Goal: Communication & Community: Answer question/provide support

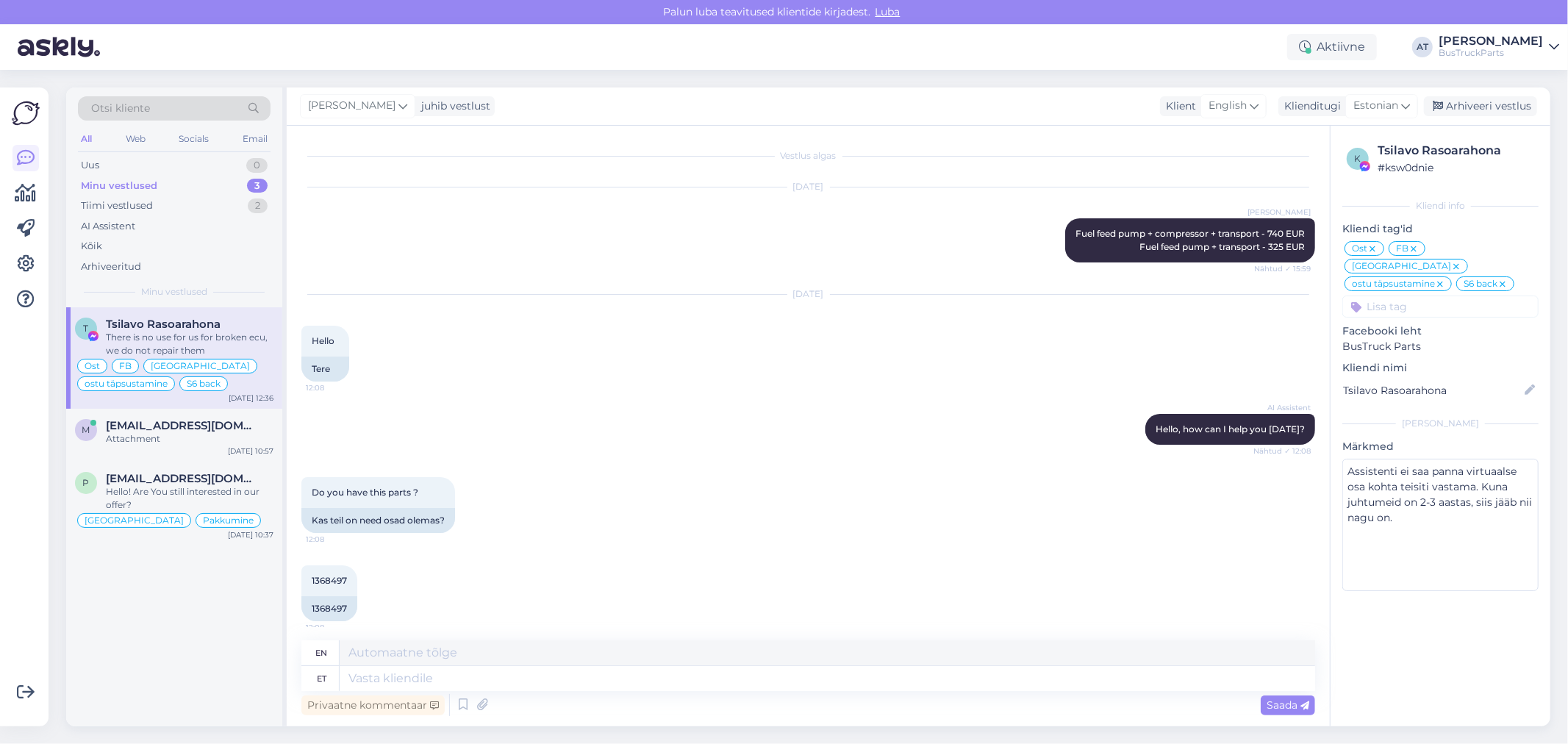
scroll to position [9023, 0]
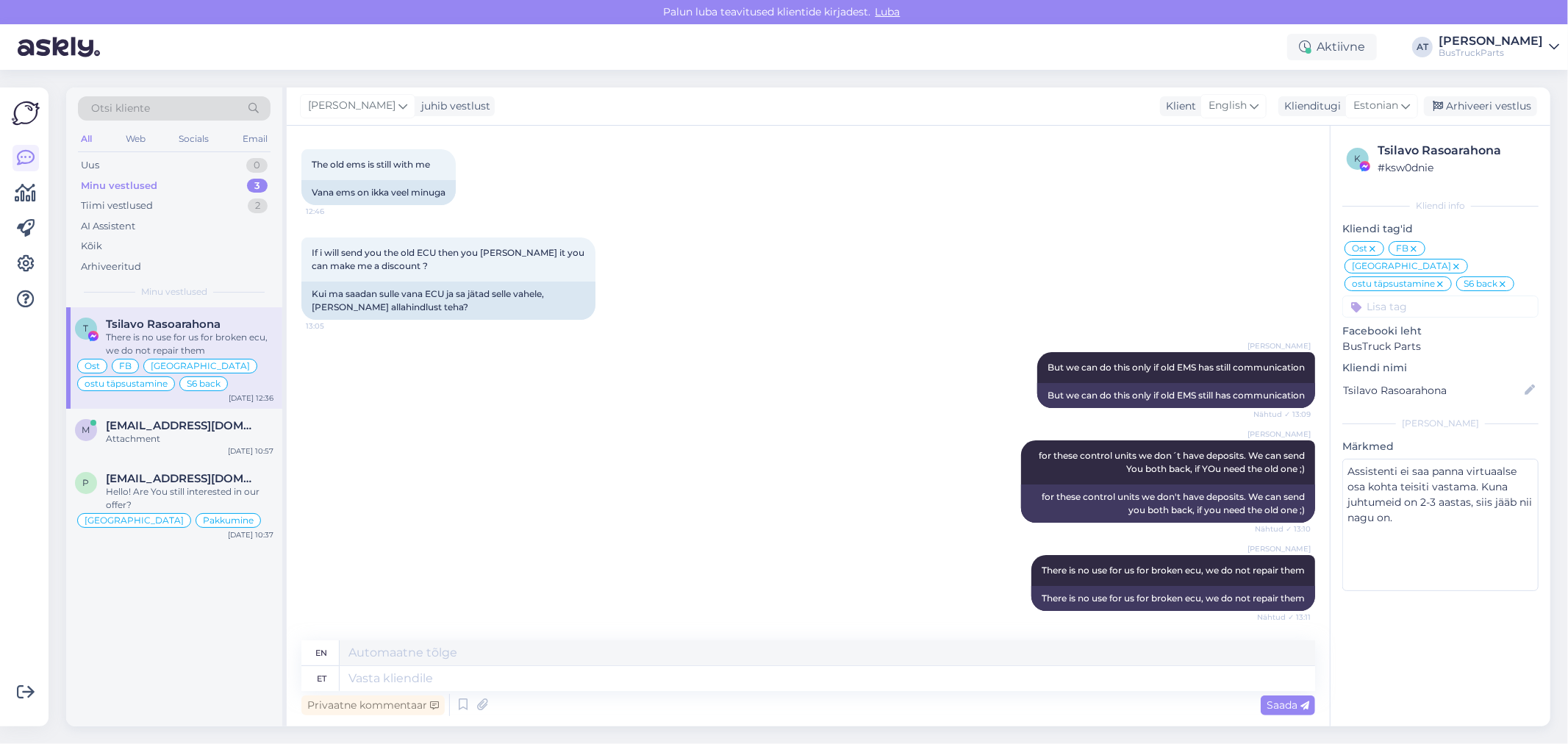
click at [452, 539] on div "[PERSON_NAME] There is no use for us for broken ecu, we do not repair them Näht…" at bounding box center [808, 583] width 1013 height 88
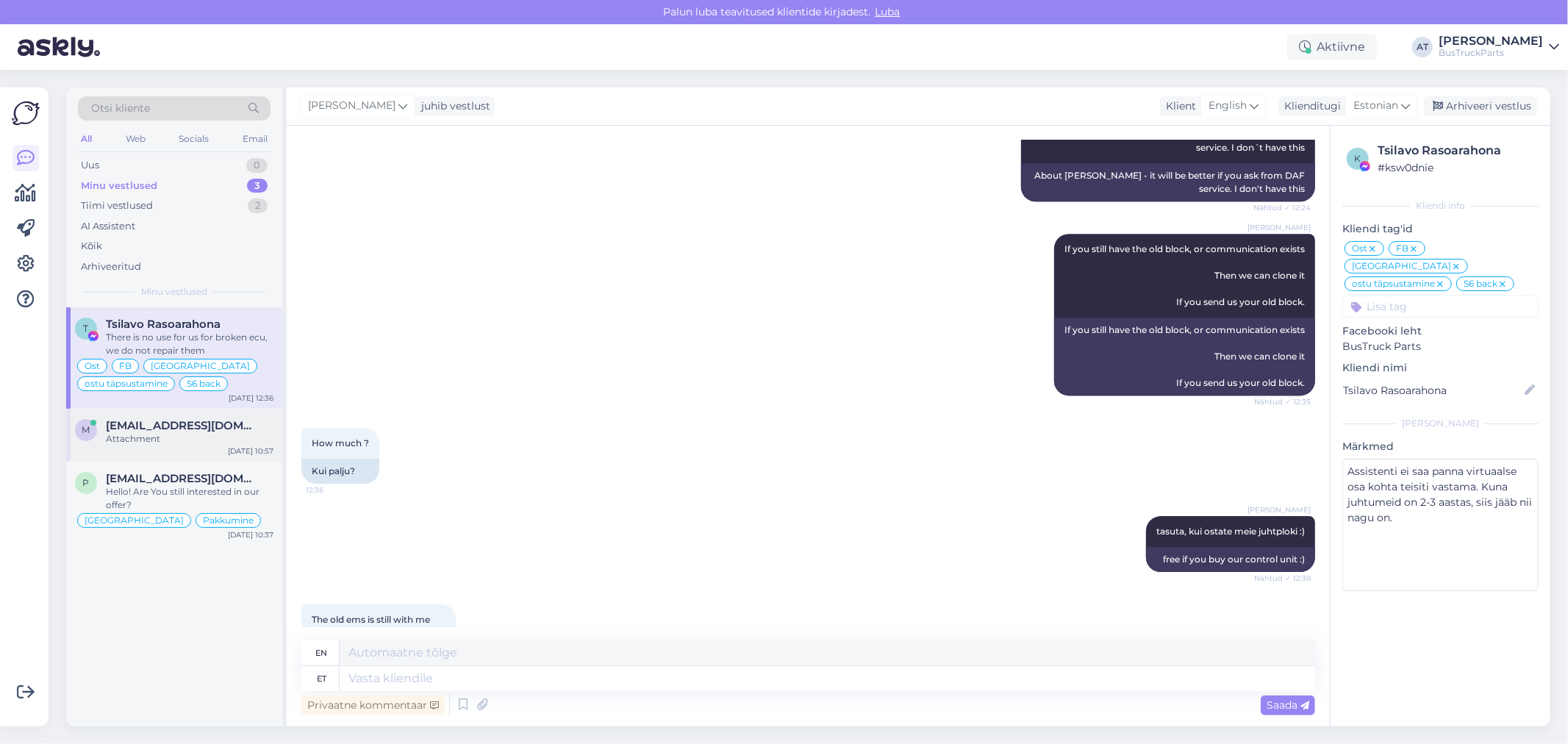
click at [93, 421] on div at bounding box center [93, 423] width 6 height 6
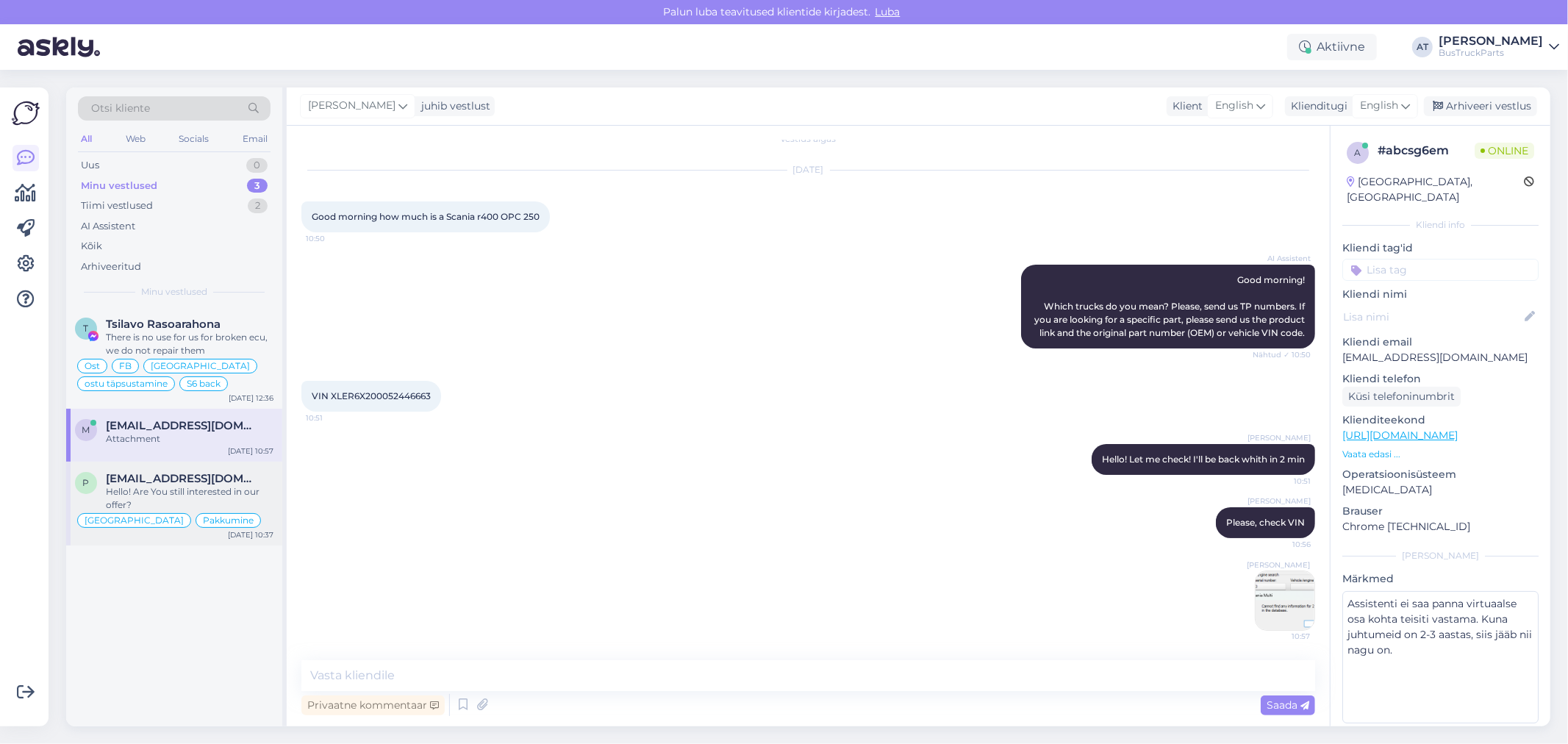
click at [230, 489] on div "Hello! Are You still interested in our offer?" at bounding box center [190, 498] width 168 height 26
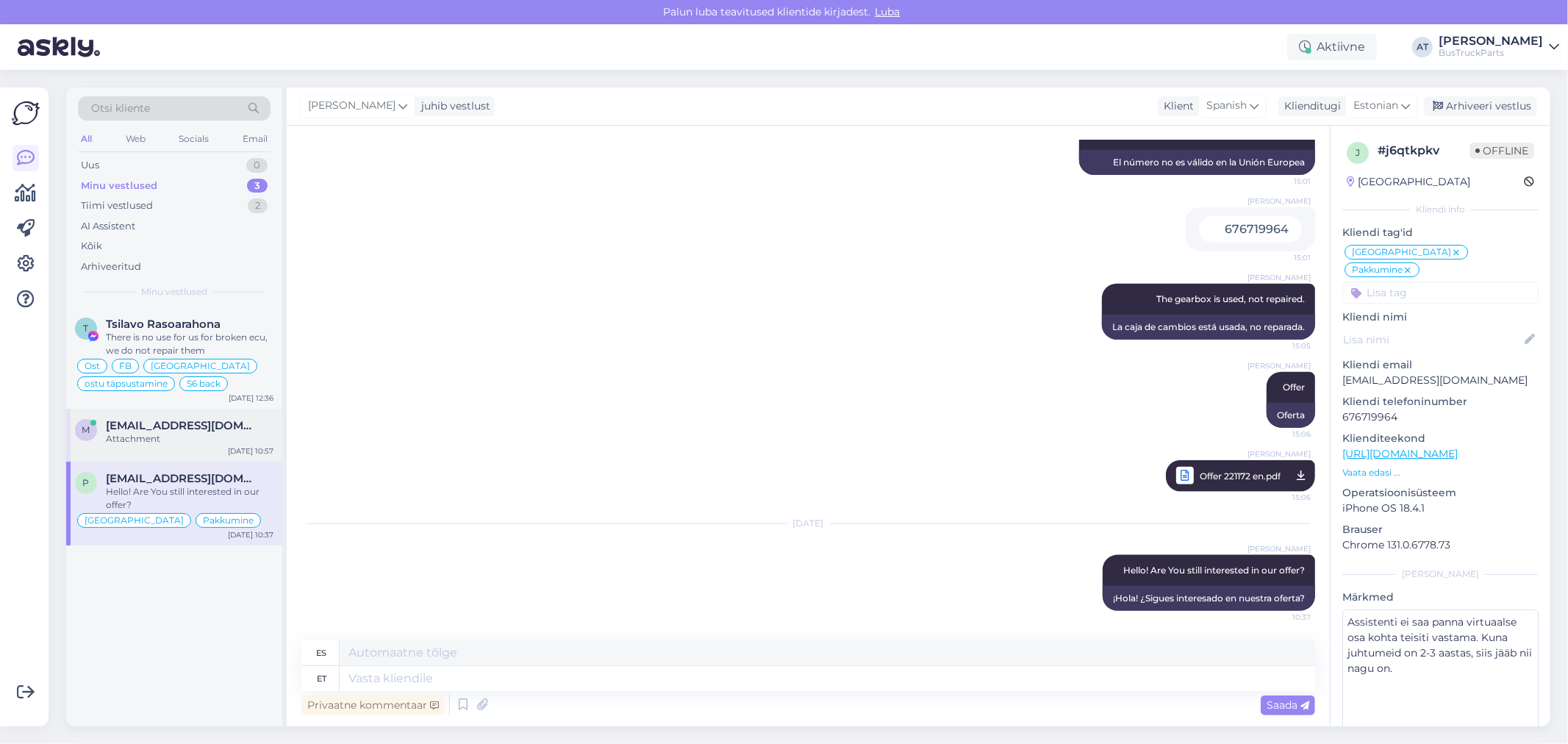
click at [224, 434] on div "Attachment" at bounding box center [190, 439] width 168 height 13
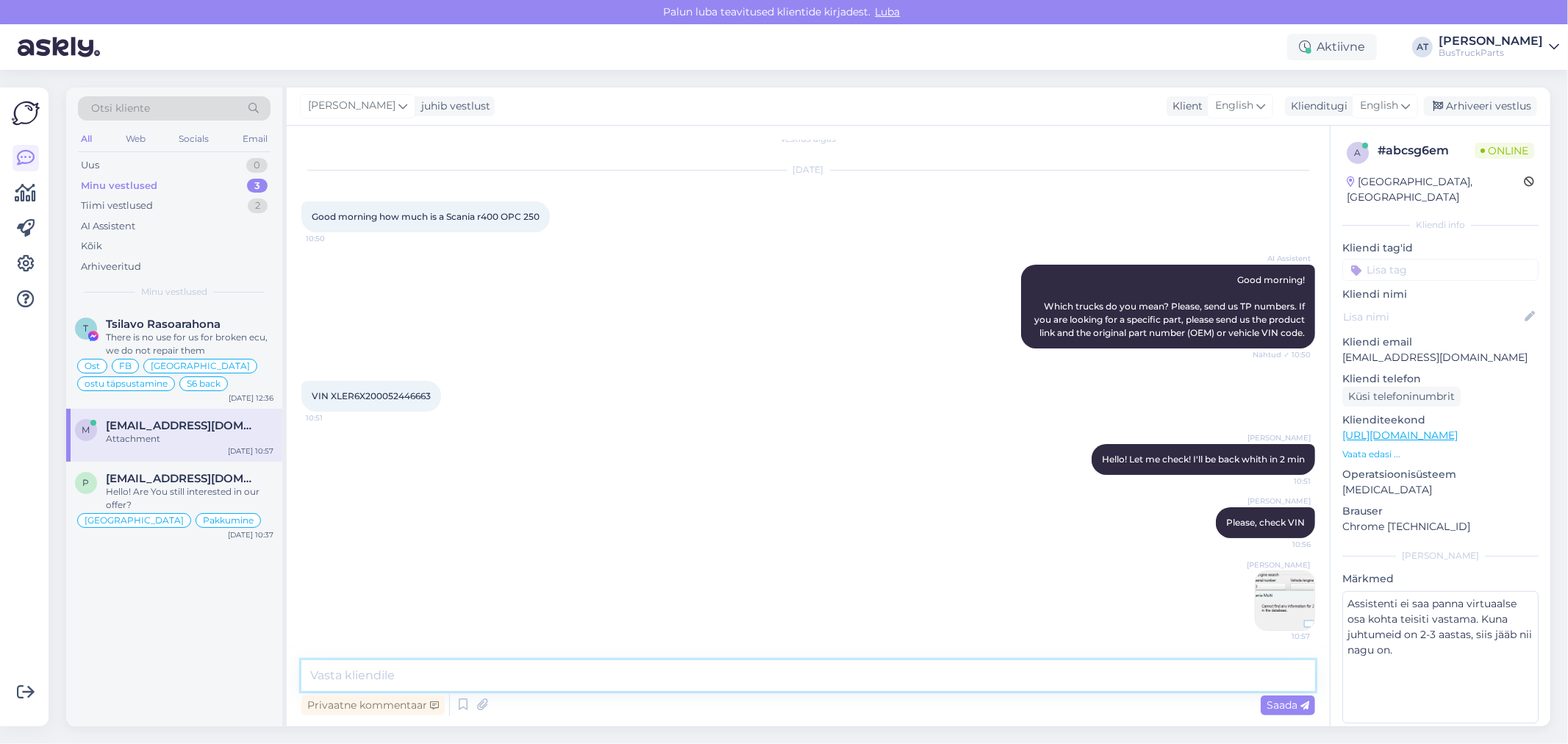
click at [831, 675] on textarea at bounding box center [808, 675] width 1013 height 31
type textarea "Hello! Could You cend me correct VIN code=?"
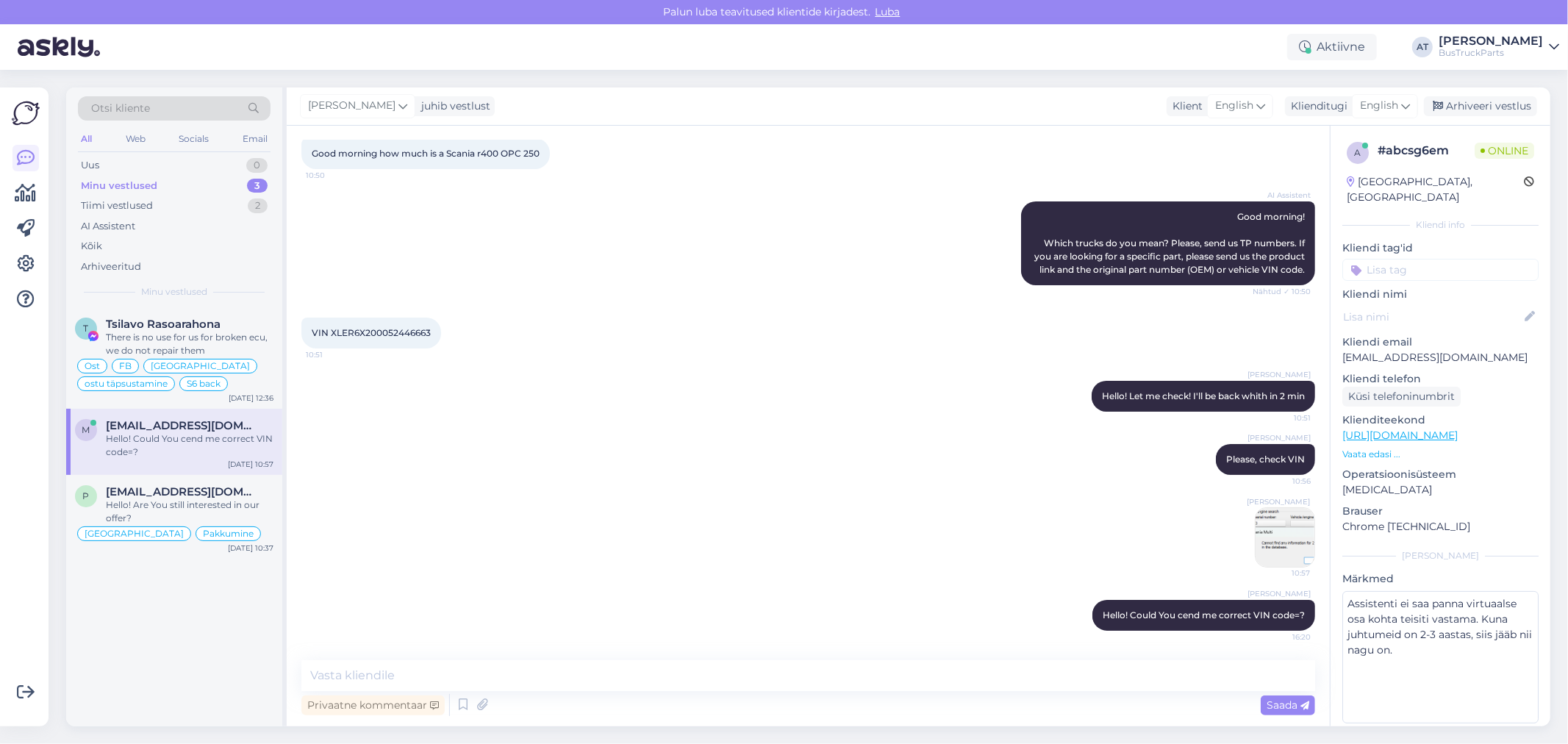
click at [1385, 183] on div "[GEOGRAPHIC_DATA], [GEOGRAPHIC_DATA]" at bounding box center [1435, 189] width 177 height 31
copy div "[GEOGRAPHIC_DATA]"
click at [1382, 259] on input at bounding box center [1440, 270] width 196 height 22
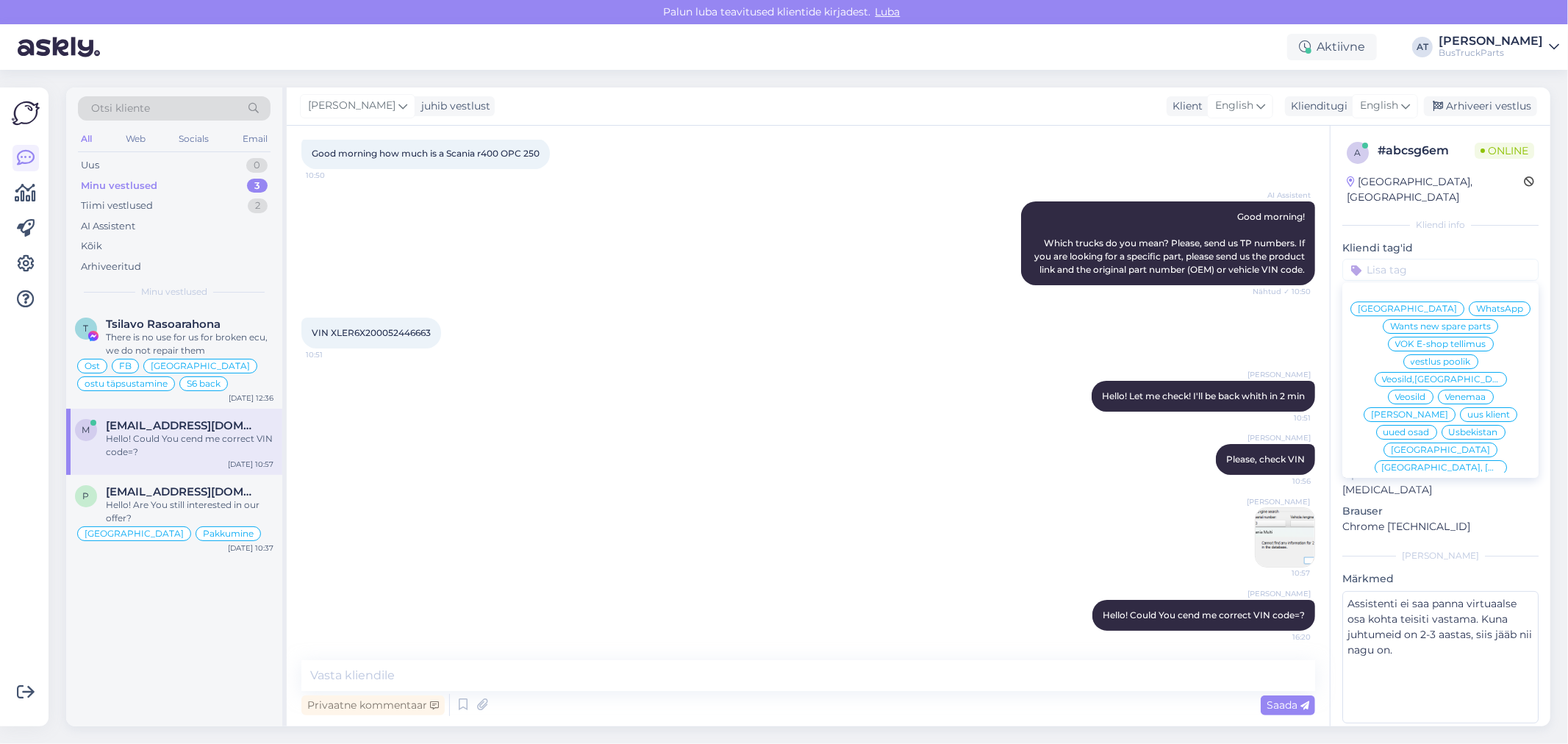
paste input "[GEOGRAPHIC_DATA]"
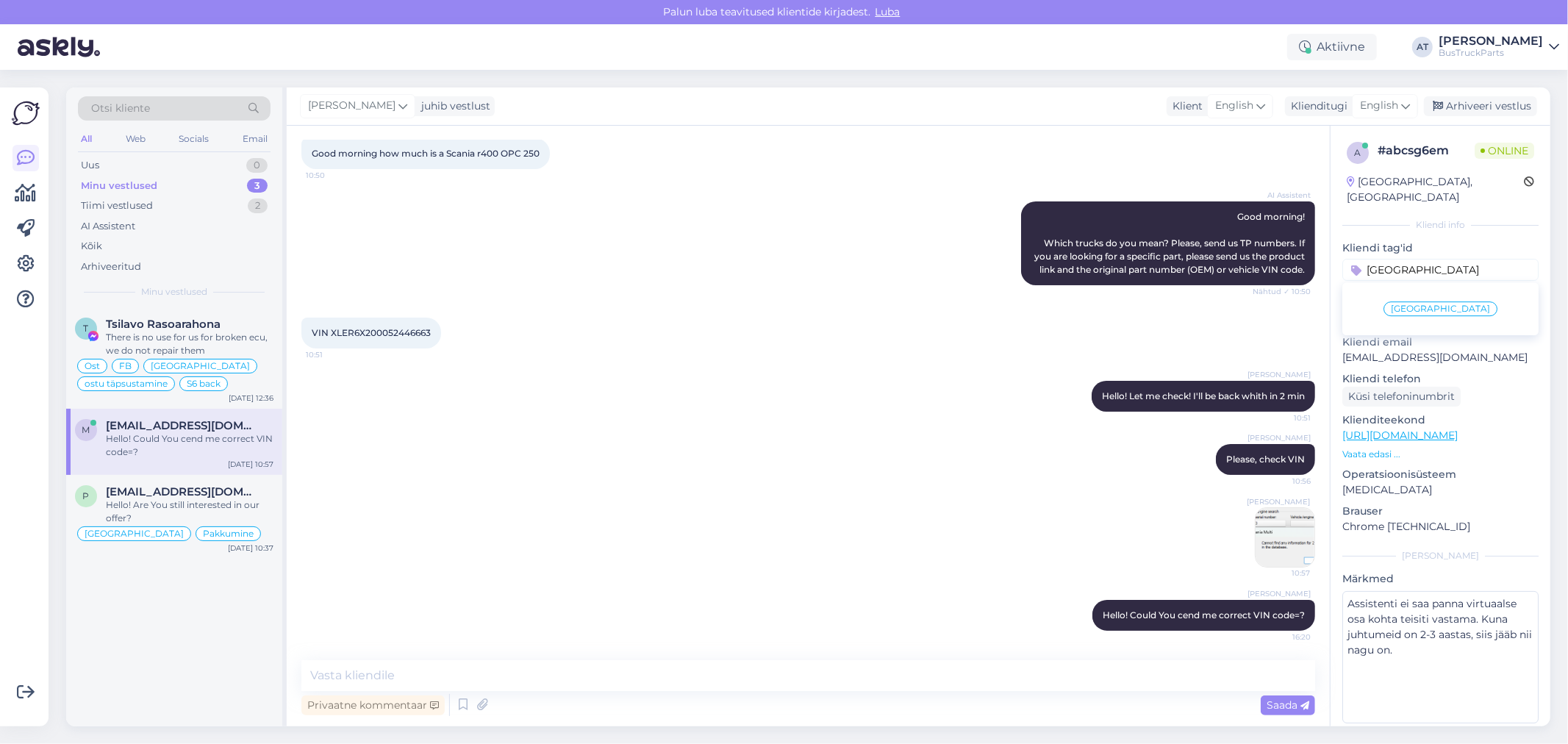
type input "[GEOGRAPHIC_DATA]"
click at [1420, 288] on div "[GEOGRAPHIC_DATA]" at bounding box center [1440, 308] width 196 height 41
click at [1435, 304] on span "[GEOGRAPHIC_DATA]" at bounding box center [1440, 308] width 100 height 8
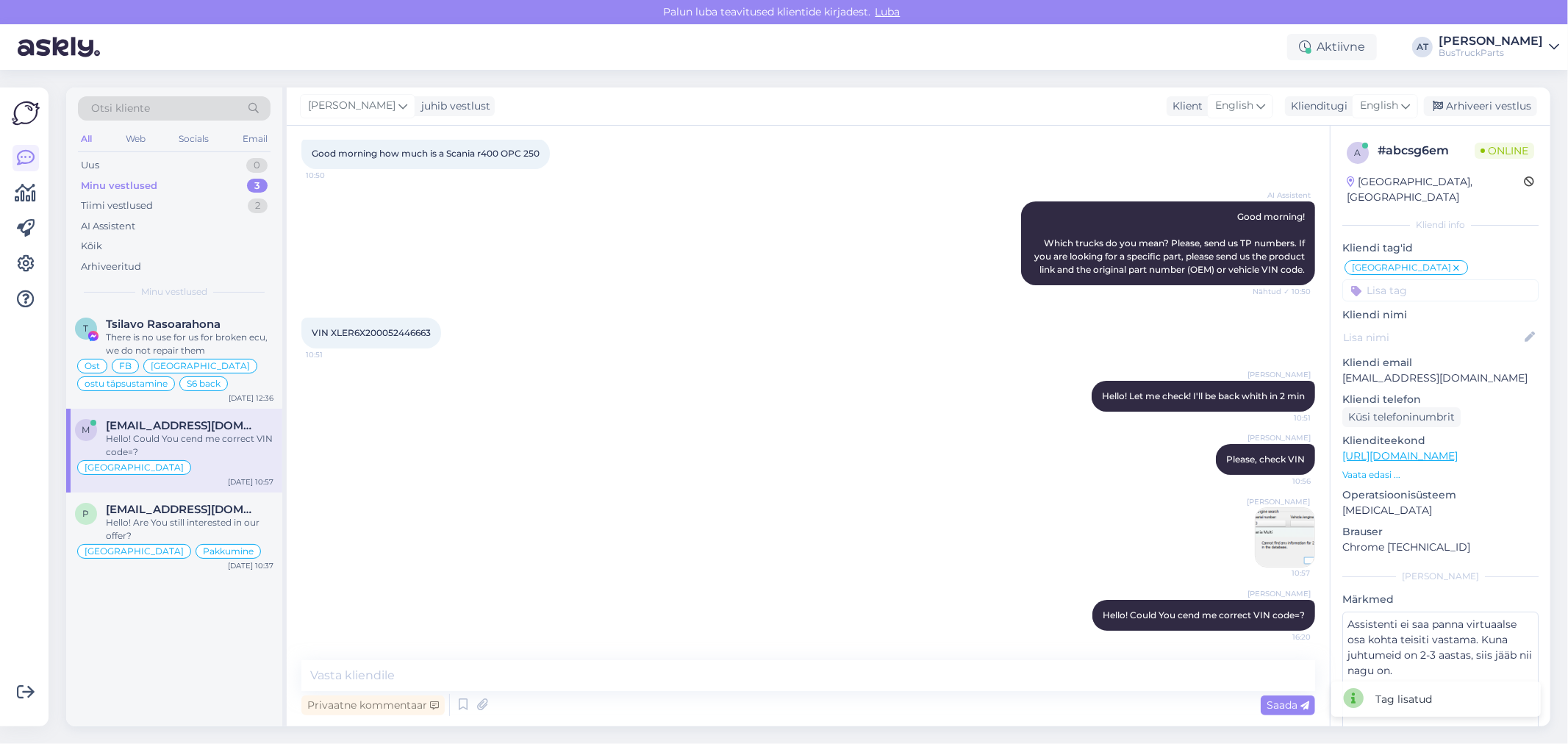
click at [1461, 281] on input at bounding box center [1440, 291] width 196 height 22
type input "lapuh"
click at [1393, 325] on span "Lapuhh" at bounding box center [1395, 329] width 34 height 8
